Goal: Information Seeking & Learning: Learn about a topic

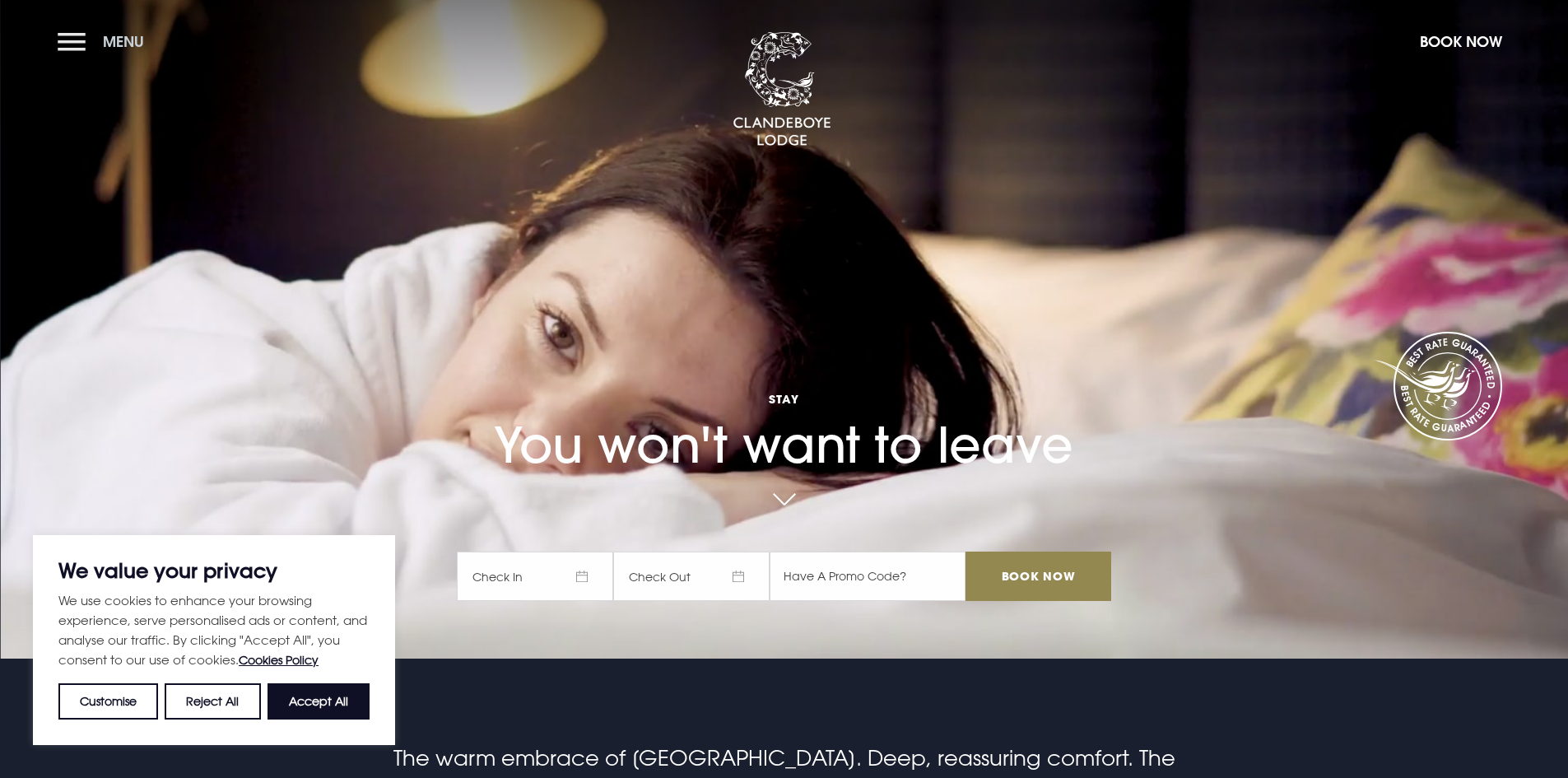
click at [72, 41] on button "Menu" at bounding box center [105, 41] width 95 height 35
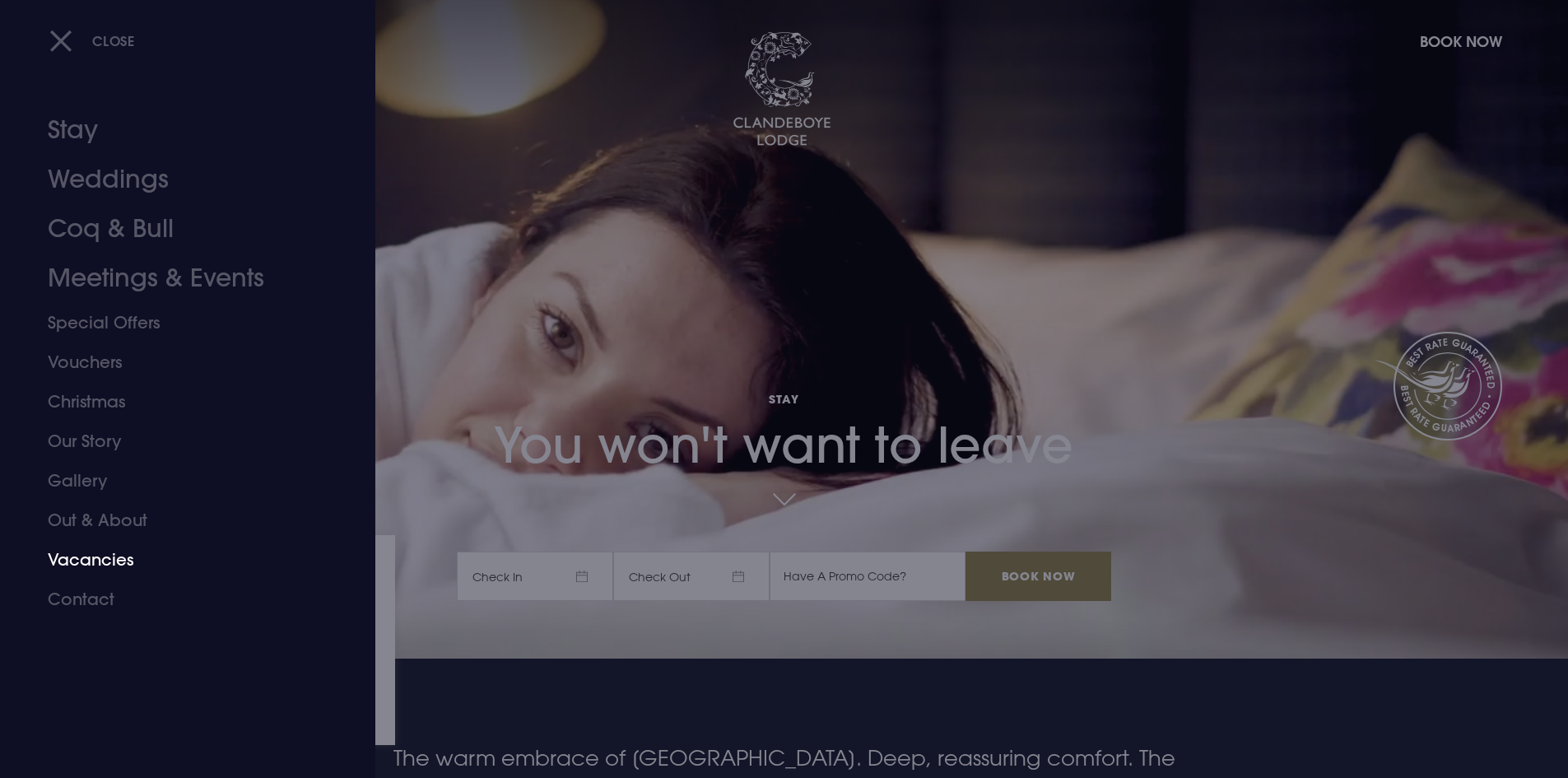
click at [81, 562] on link "Vacancies" at bounding box center [178, 560] width 261 height 40
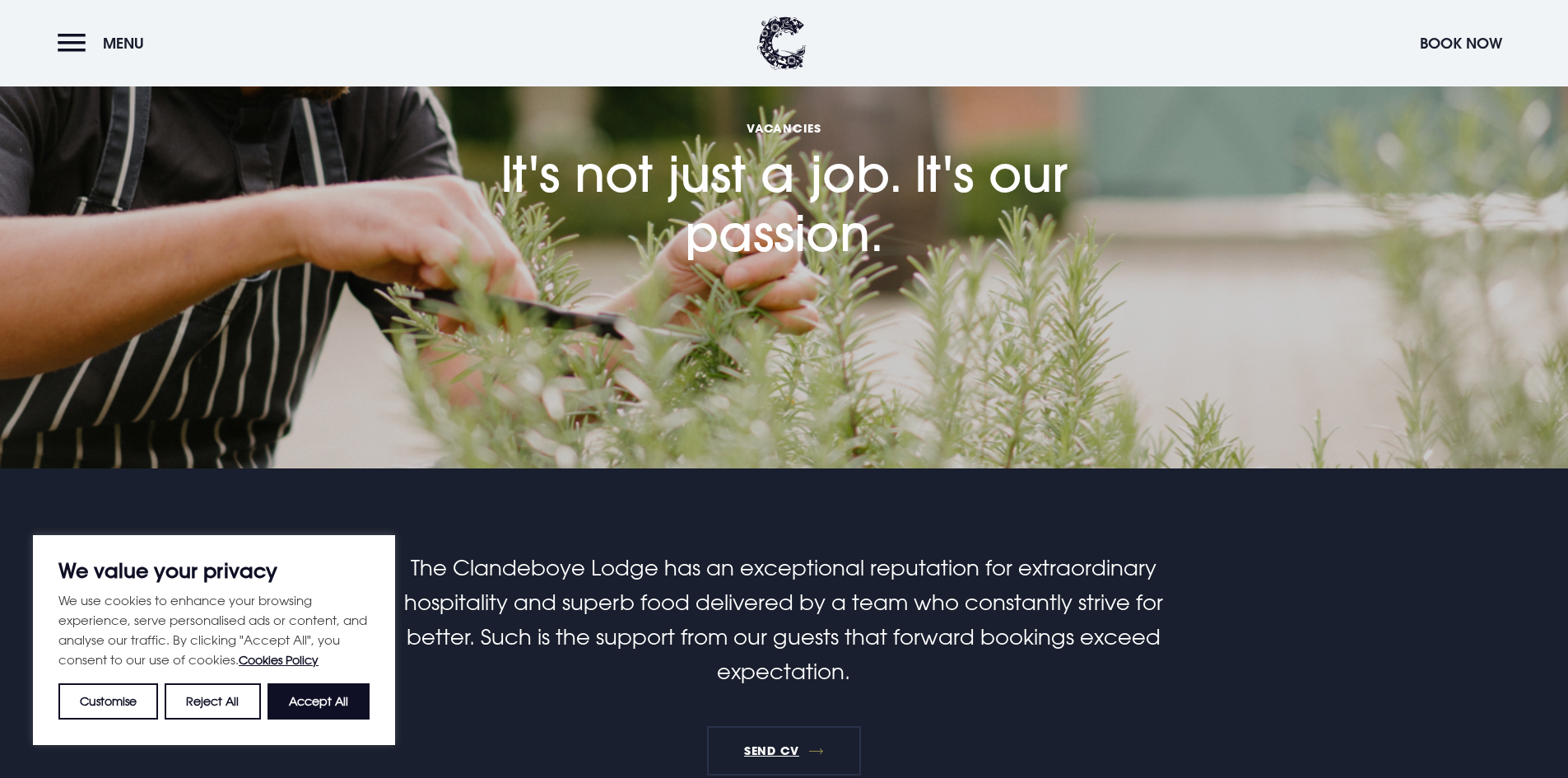
scroll to position [211, 0]
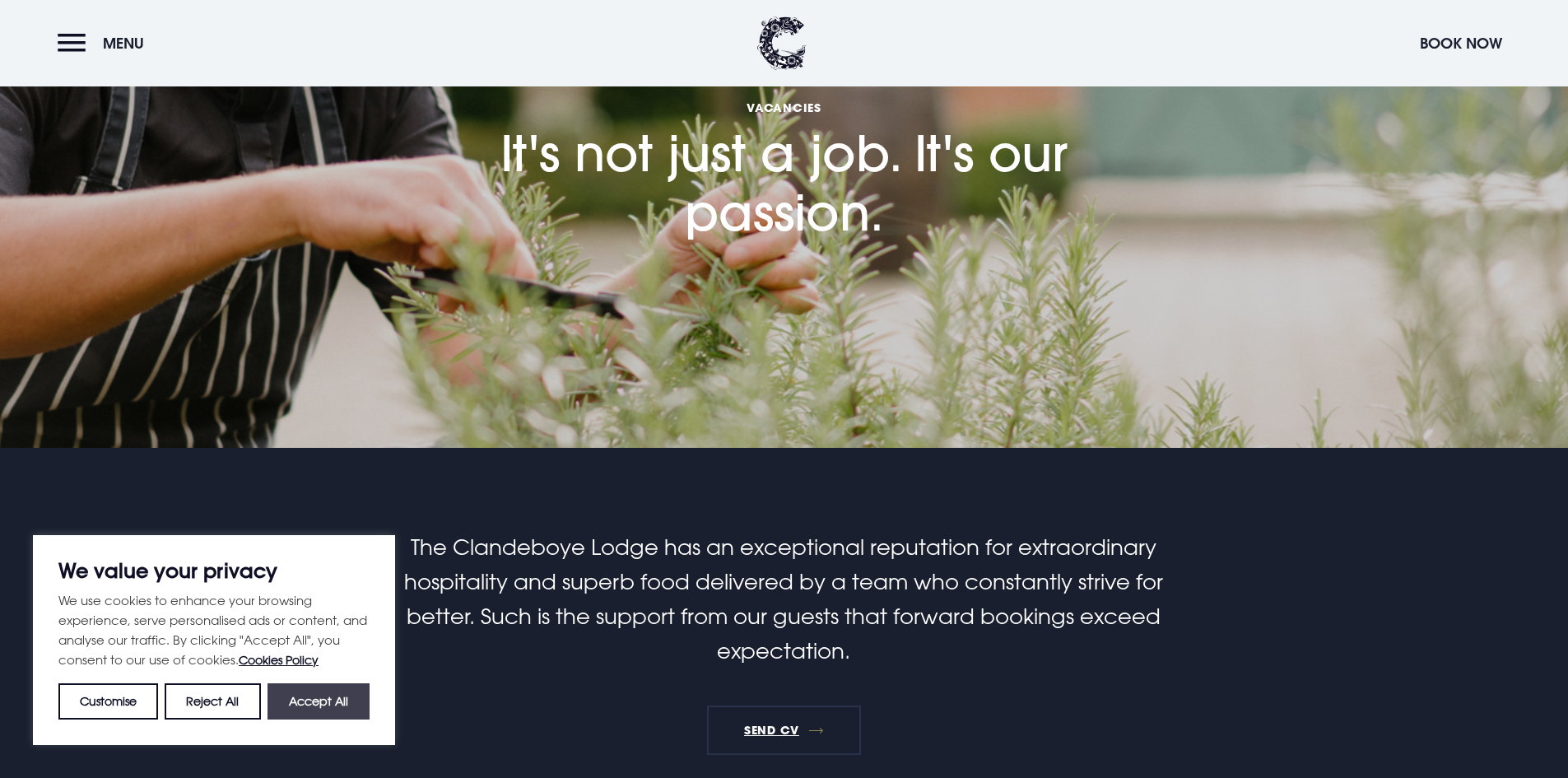
click at [325, 698] on button "Accept All" at bounding box center [318, 701] width 102 height 36
checkbox input "true"
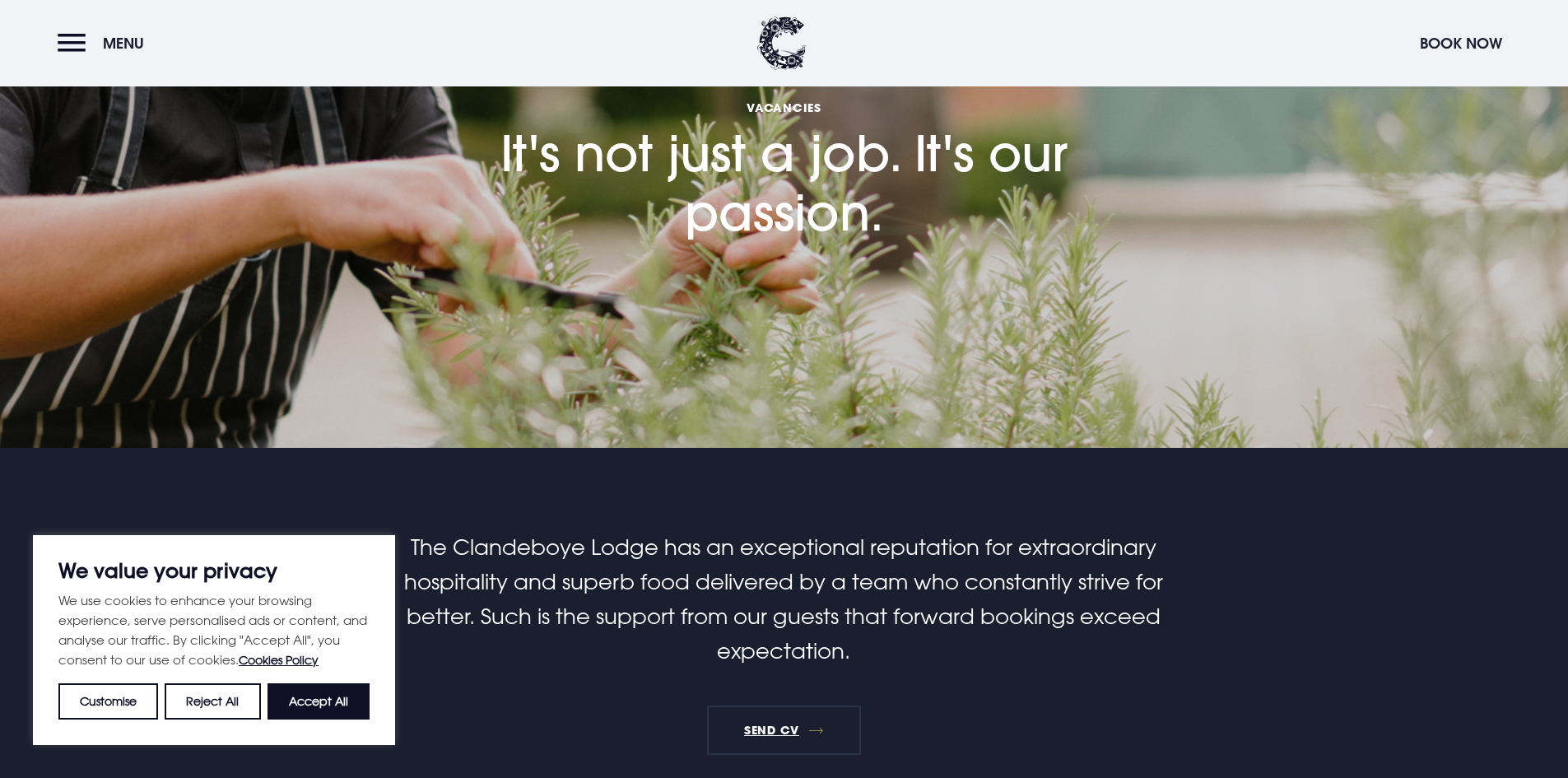
checkbox input "true"
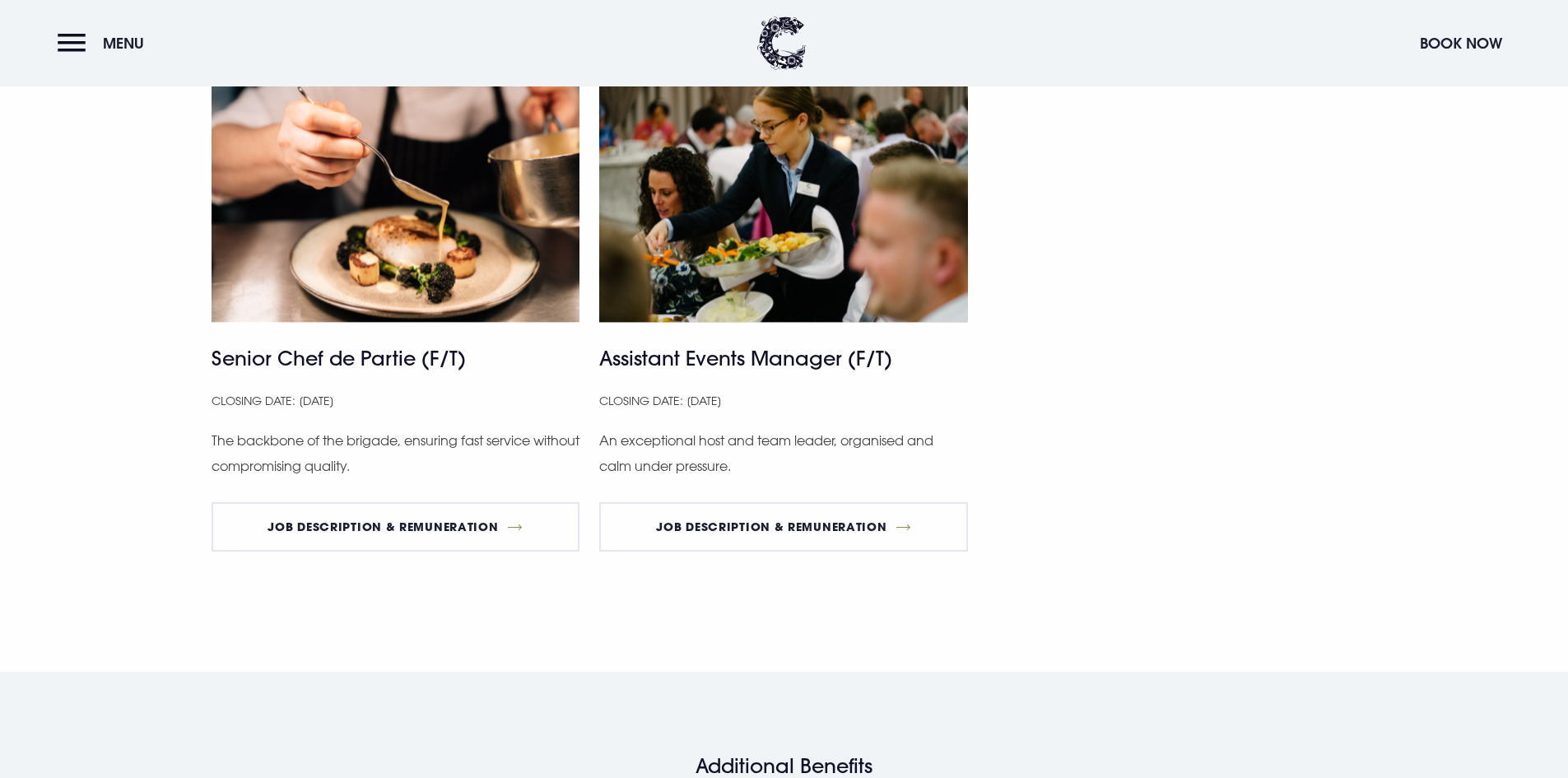
scroll to position [1165, 0]
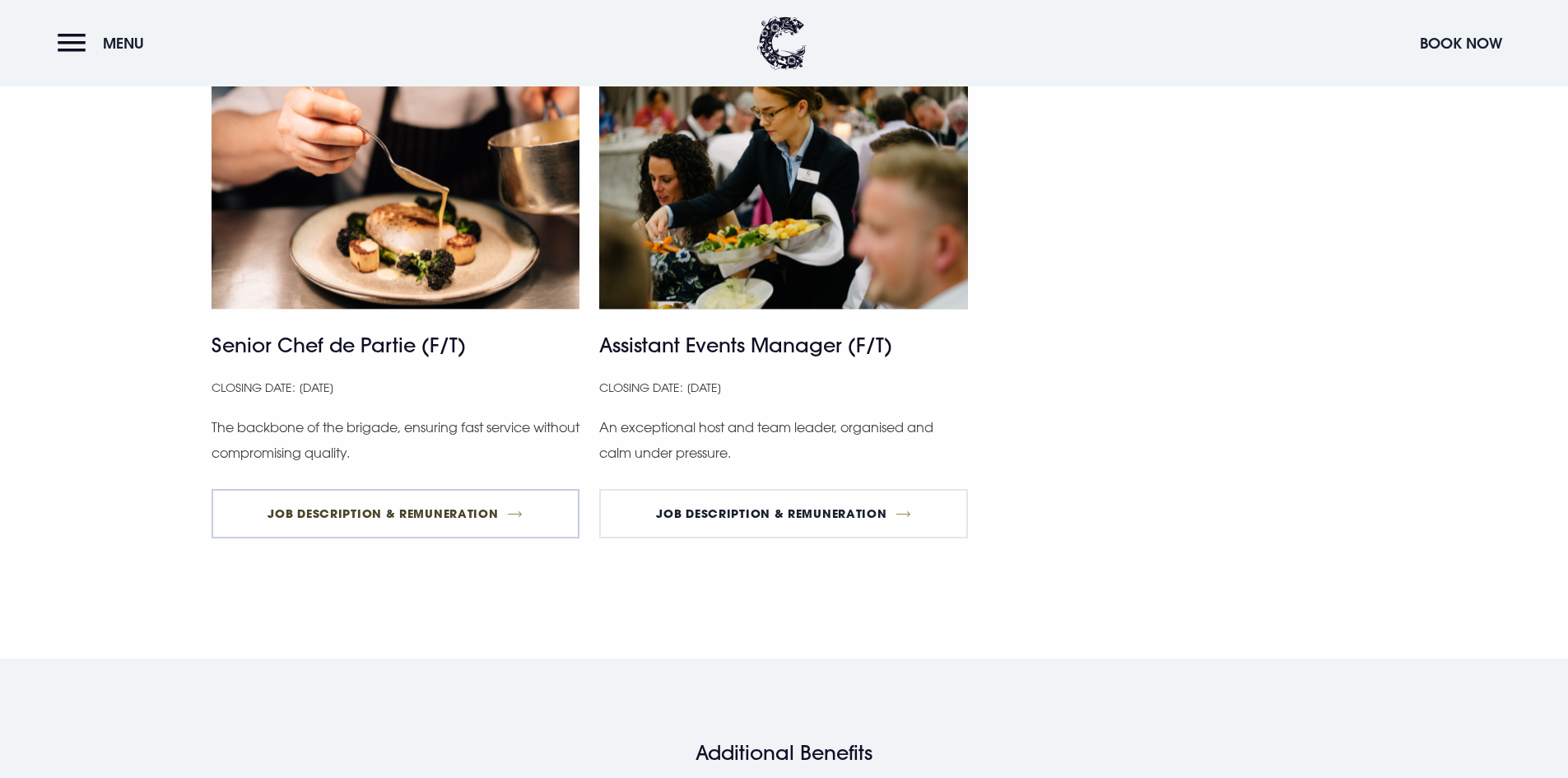
click at [286, 514] on link "Job Description & Remuneration" at bounding box center [396, 513] width 369 height 50
